Goal: Task Accomplishment & Management: Complete application form

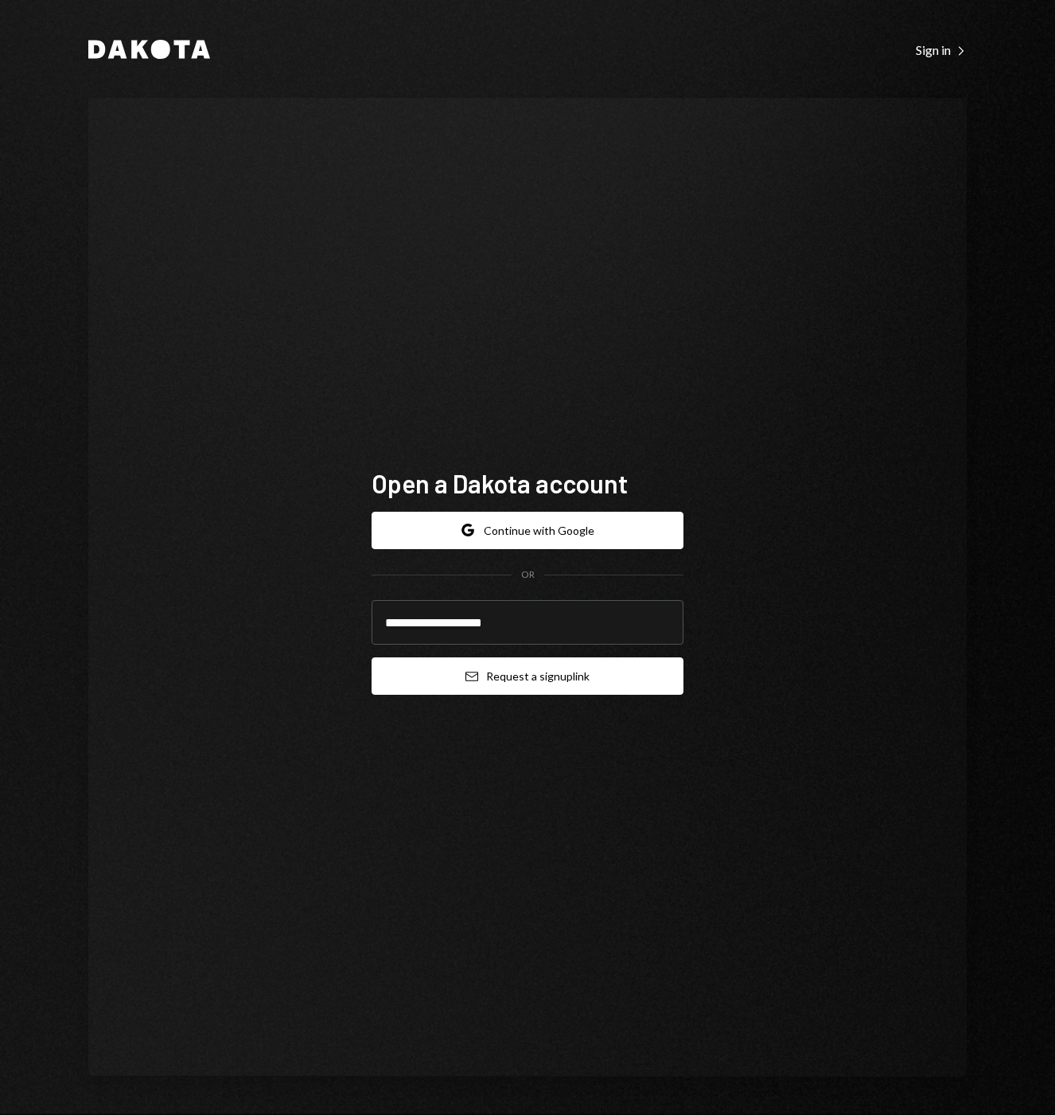
type input "**********"
click at [572, 676] on button "Email Request a sign up link" at bounding box center [528, 675] width 312 height 37
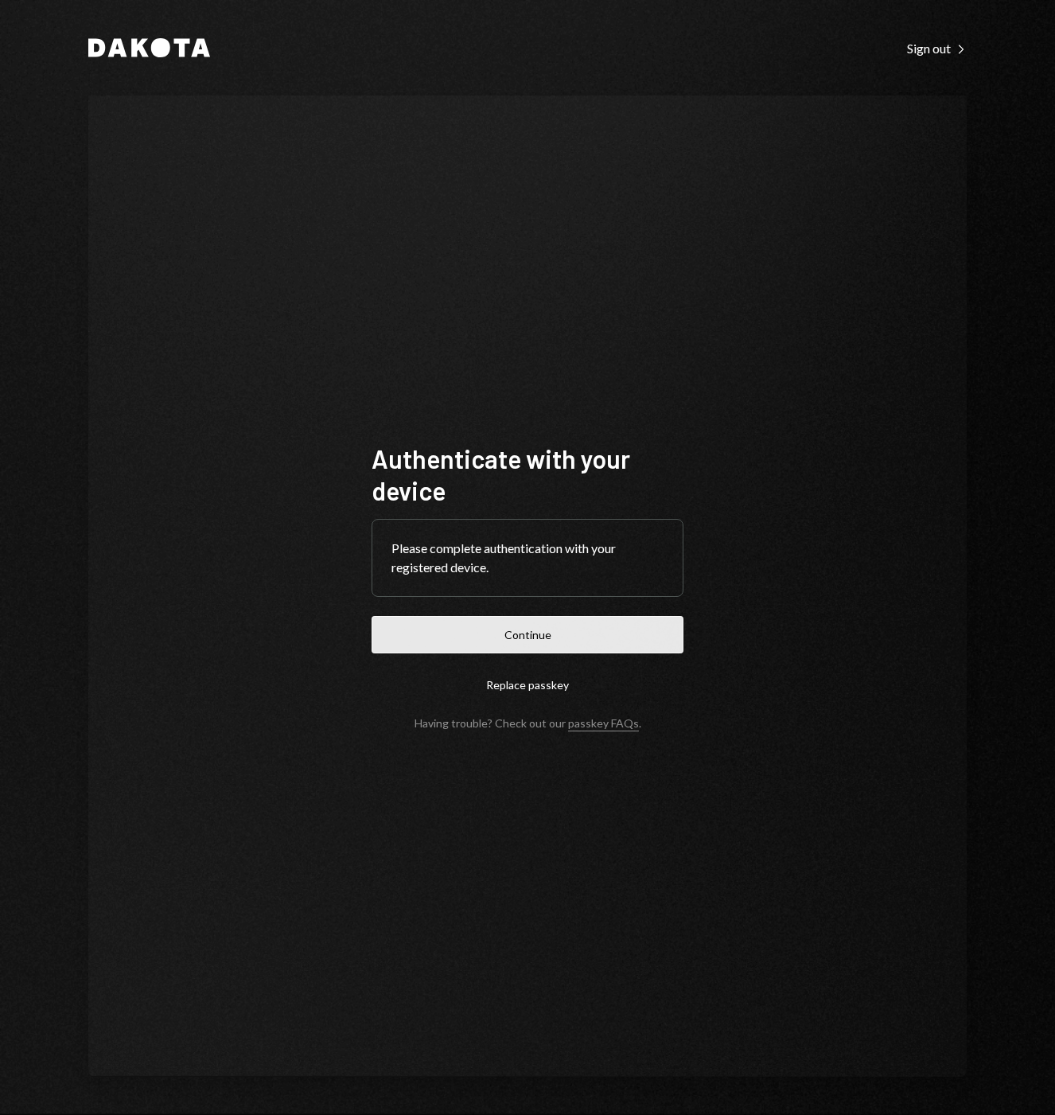
click at [595, 643] on button "Continue" at bounding box center [528, 634] width 312 height 37
